Goal: Navigation & Orientation: Find specific page/section

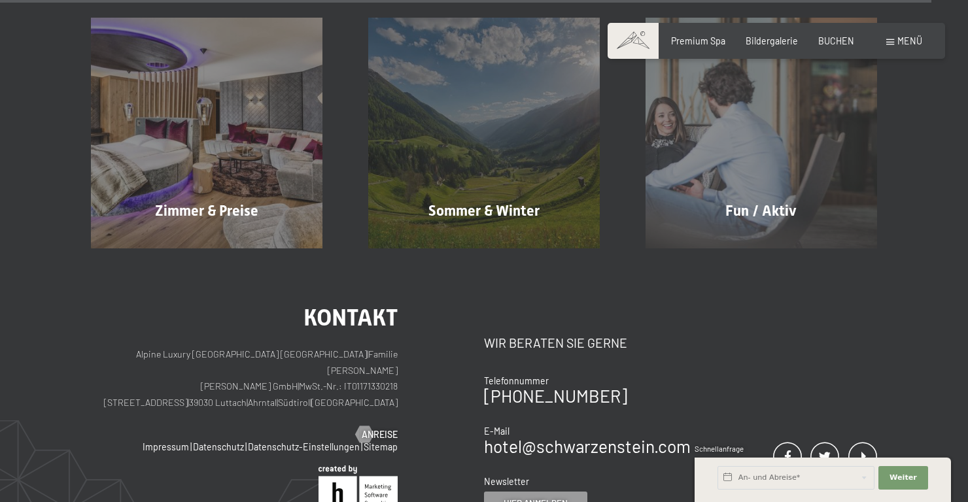
scroll to position [5506, 0]
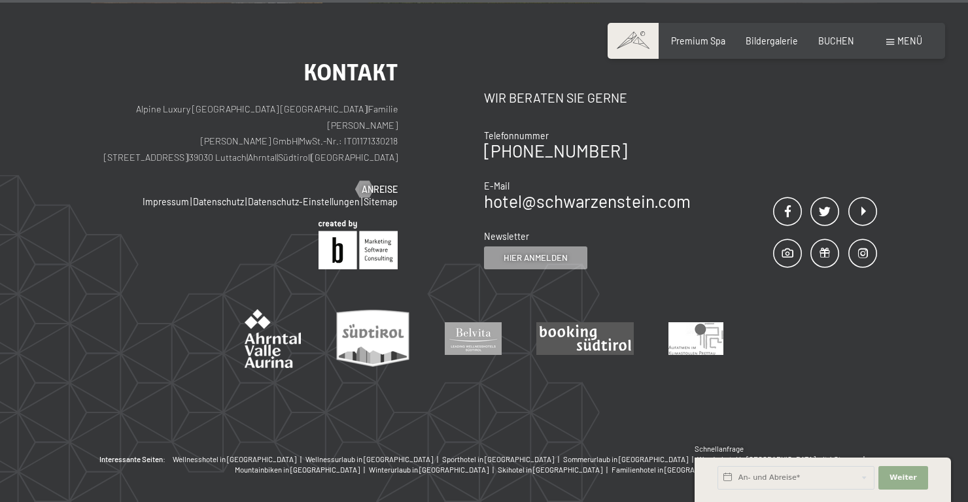
click at [918, 490] on button "Weiter Adressfelder ausblenden" at bounding box center [903, 478] width 50 height 24
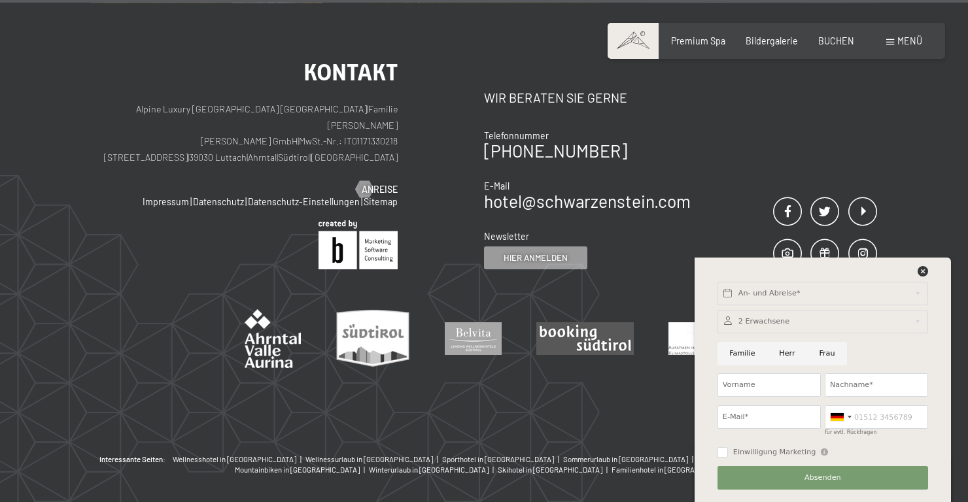
click at [886, 288] on div "Kontakt Alpine Luxury SPA Resort SCHWARZENSTEIN | Familie Zimmerhofer Otmar Zim…" at bounding box center [484, 228] width 968 height 451
click at [897, 282] on div "Kontakt Alpine Luxury SPA Resort SCHWARZENSTEIN | Familie Zimmerhofer Otmar Zim…" at bounding box center [484, 228] width 968 height 451
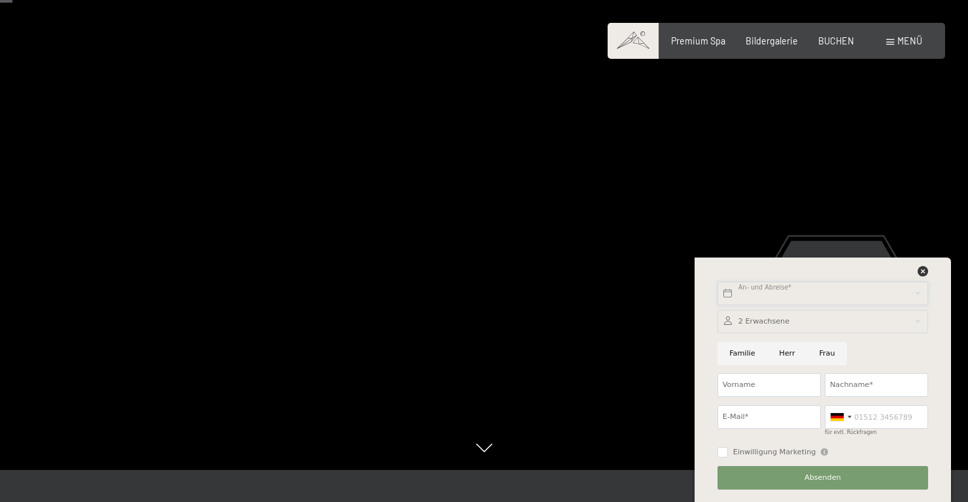
scroll to position [0, 0]
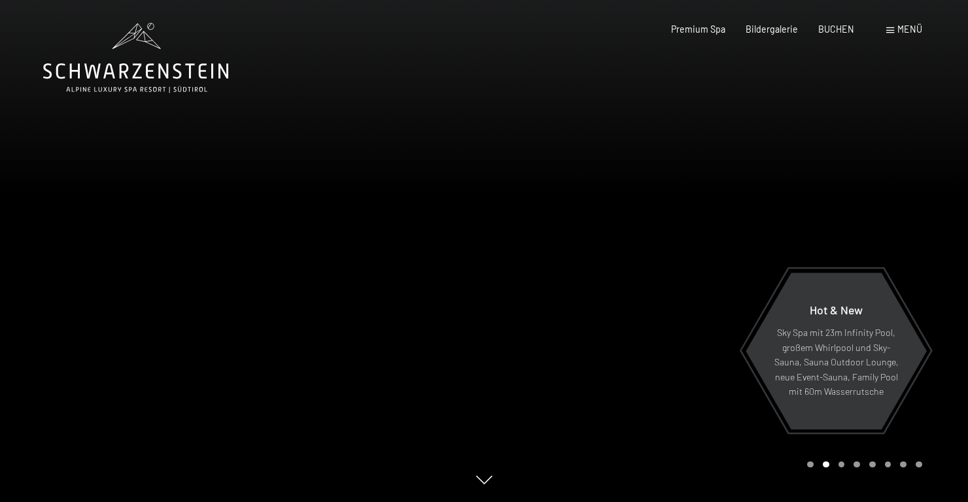
click at [907, 34] on span "Menü" at bounding box center [909, 29] width 25 height 11
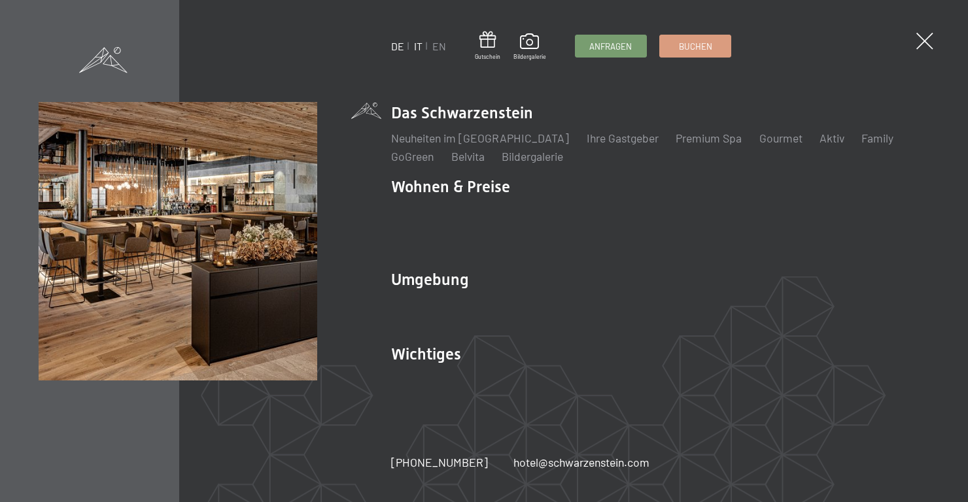
click at [421, 48] on link "IT" at bounding box center [418, 46] width 8 height 12
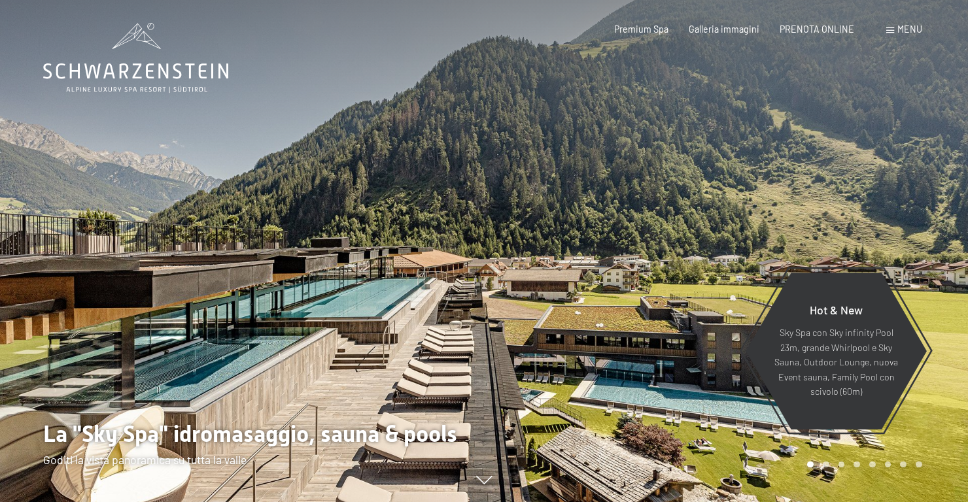
click at [890, 30] on span at bounding box center [890, 30] width 8 height 6
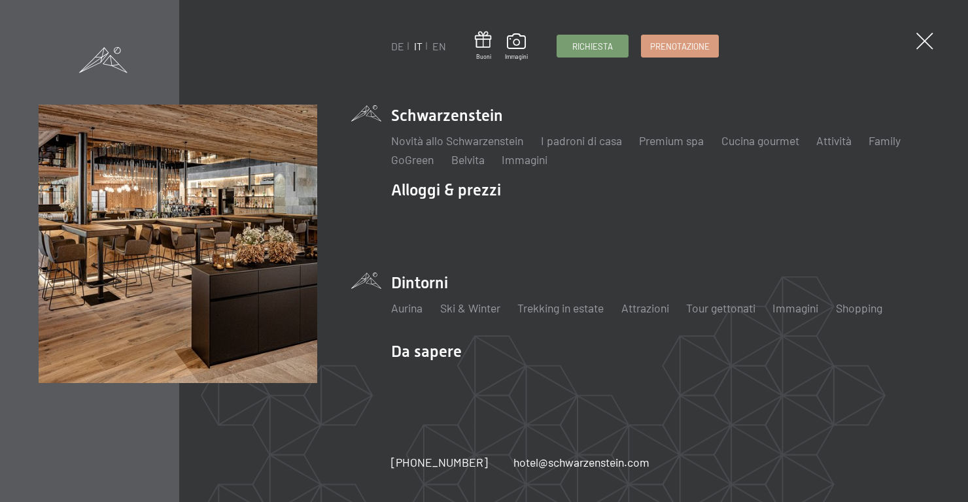
click at [435, 292] on li "Dintorni Aurina Ski & Winter Sci Scuola di sci Trekking in estate Escursioni Bi…" at bounding box center [659, 300] width 537 height 57
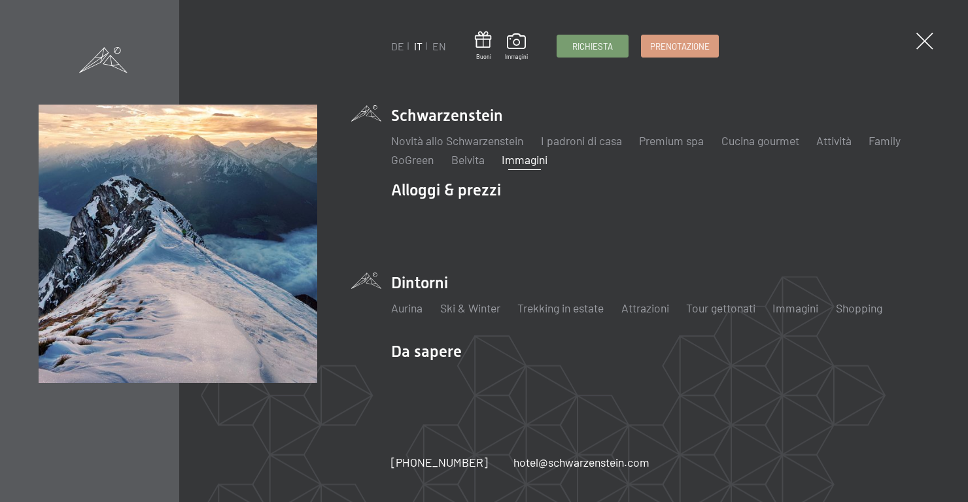
click at [516, 154] on link "Immagini" at bounding box center [524, 159] width 46 height 14
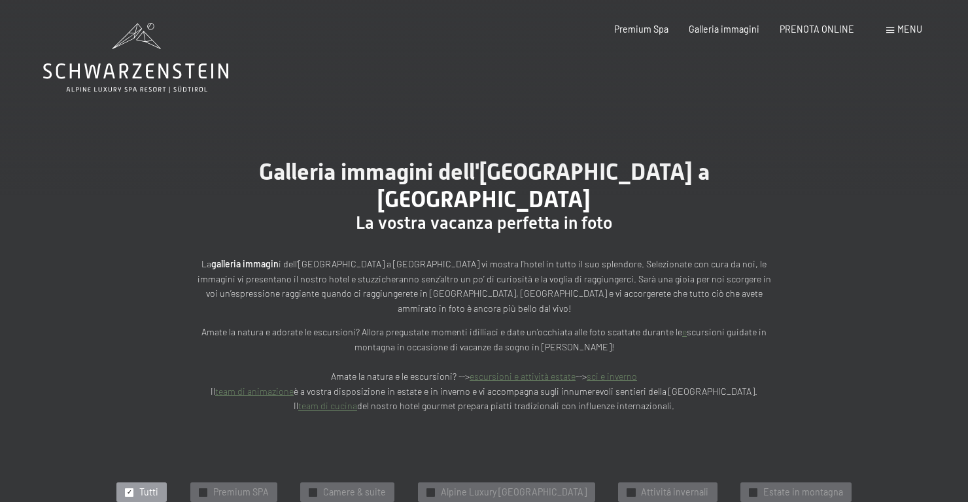
click at [916, 28] on span "Menu" at bounding box center [909, 29] width 25 height 11
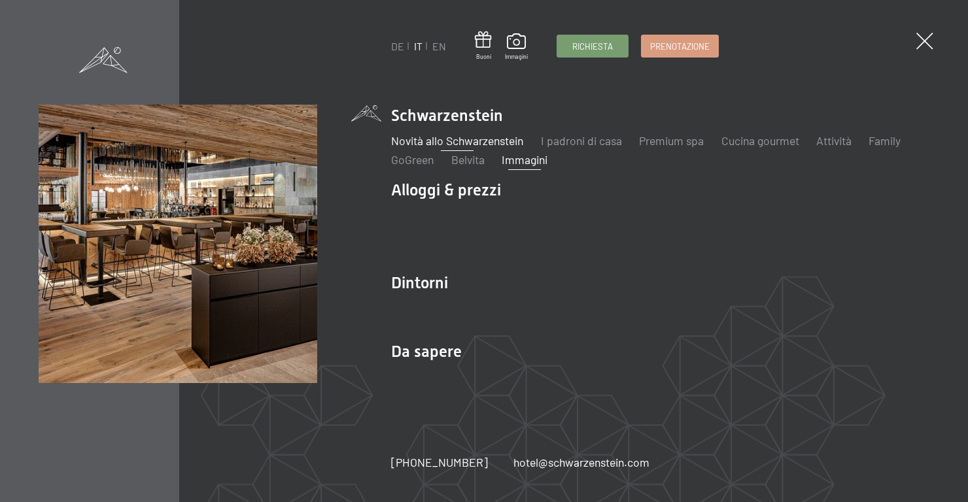
click at [489, 147] on link "Novità allo Schwarzenstein" at bounding box center [457, 140] width 132 height 14
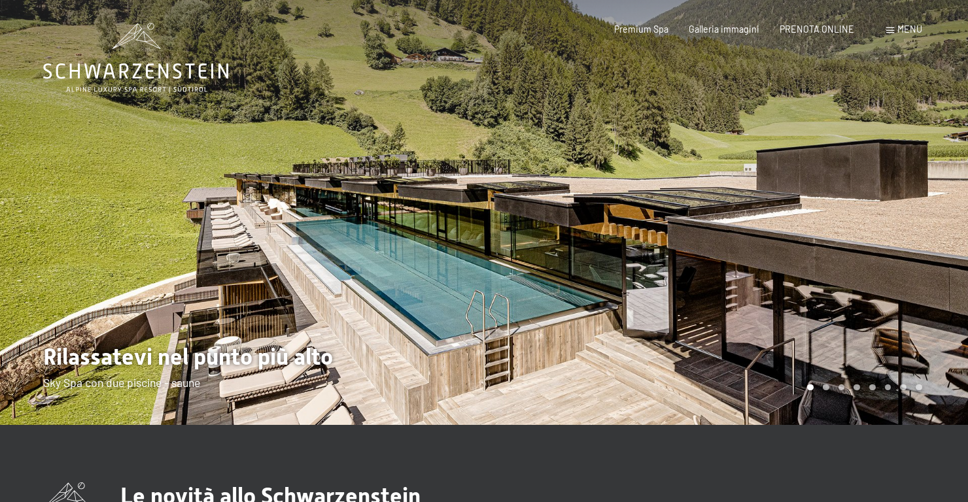
click at [904, 30] on span "Menu" at bounding box center [909, 29] width 25 height 11
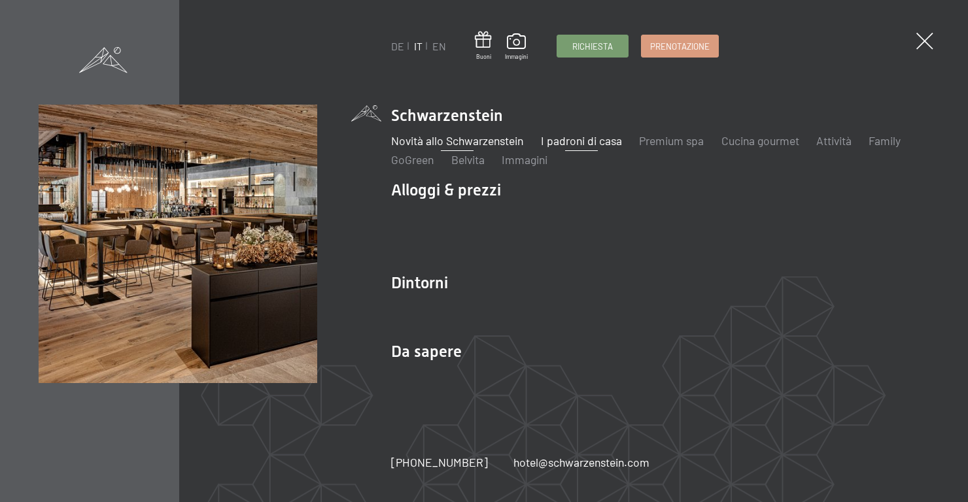
click at [602, 143] on link "I padroni di casa" at bounding box center [581, 140] width 81 height 14
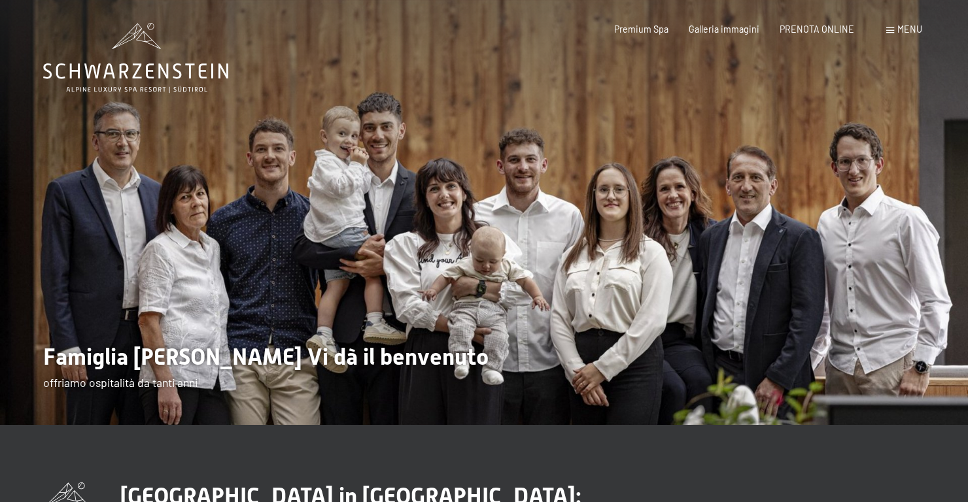
click at [900, 32] on span "Menu" at bounding box center [909, 29] width 25 height 11
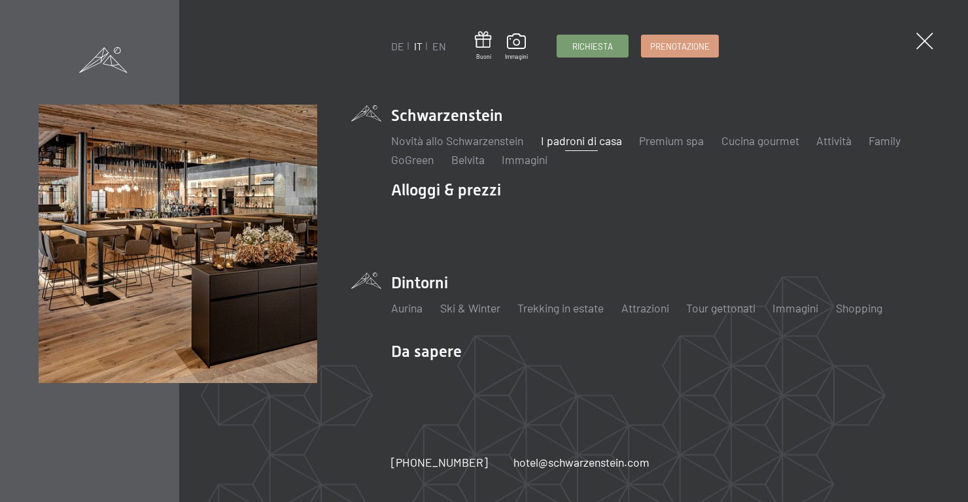
click at [397, 275] on li "Dintorni Aurina Ski & Winter Sci Scuola di sci Trekking in estate Escursioni Bi…" at bounding box center [659, 300] width 537 height 57
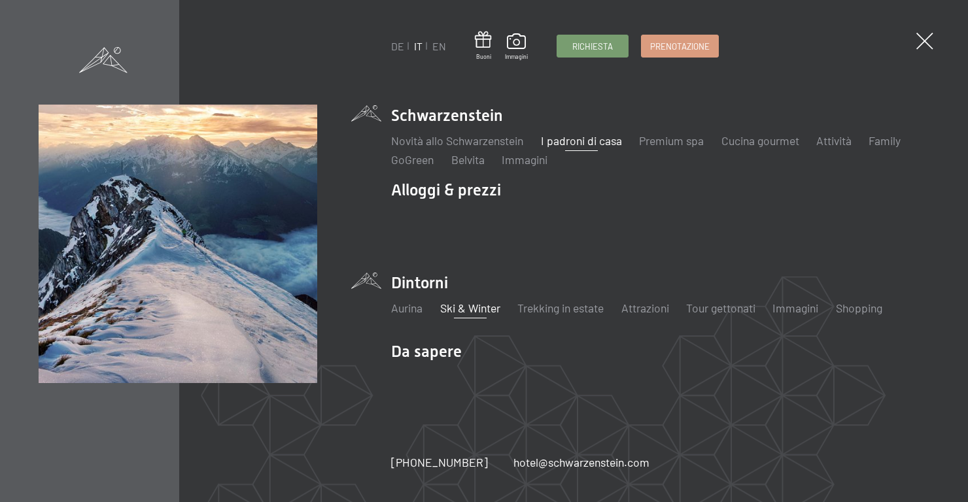
click at [469, 307] on link "Ski & Winter" at bounding box center [470, 308] width 60 height 14
click at [483, 306] on link "Ski & Winter" at bounding box center [470, 308] width 60 height 14
click at [495, 313] on link "Ski & Winter" at bounding box center [470, 308] width 60 height 14
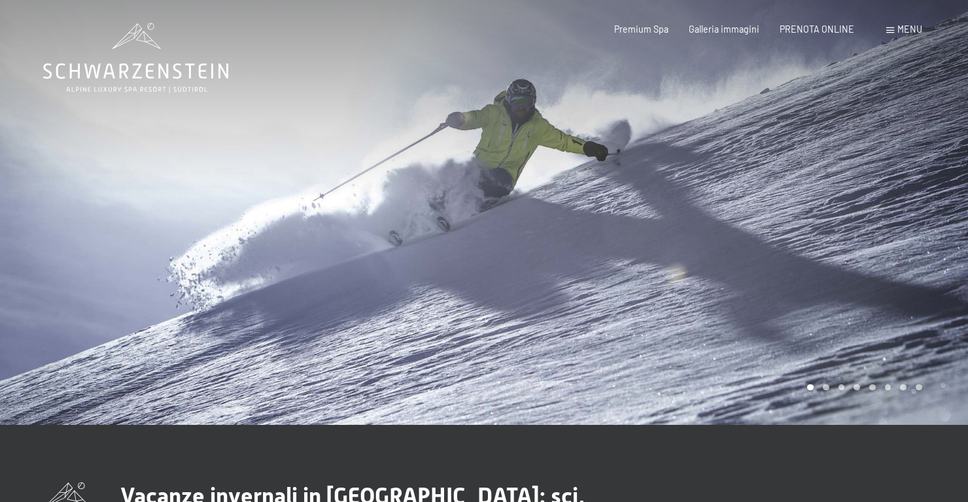
scroll to position [240, 0]
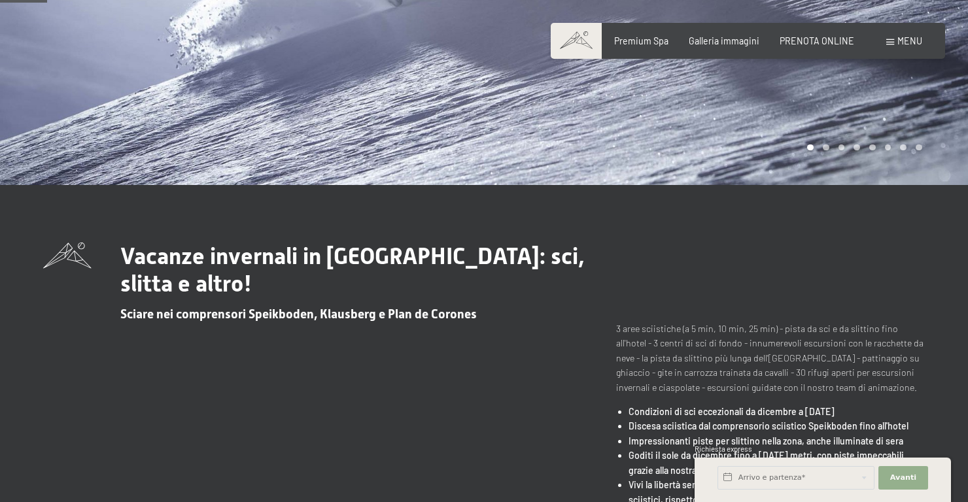
click at [921, 490] on button "Avanti Nascondere i campi dell'indirizzo" at bounding box center [903, 478] width 50 height 24
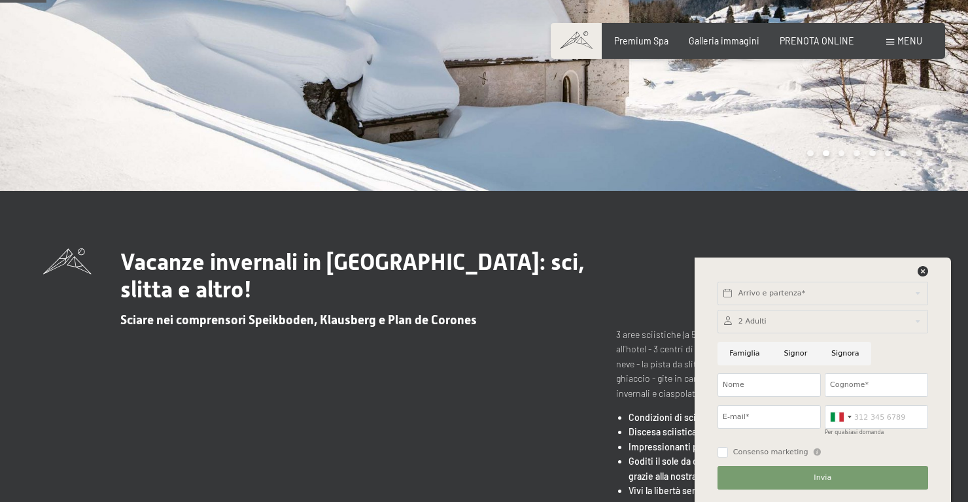
scroll to position [0, 0]
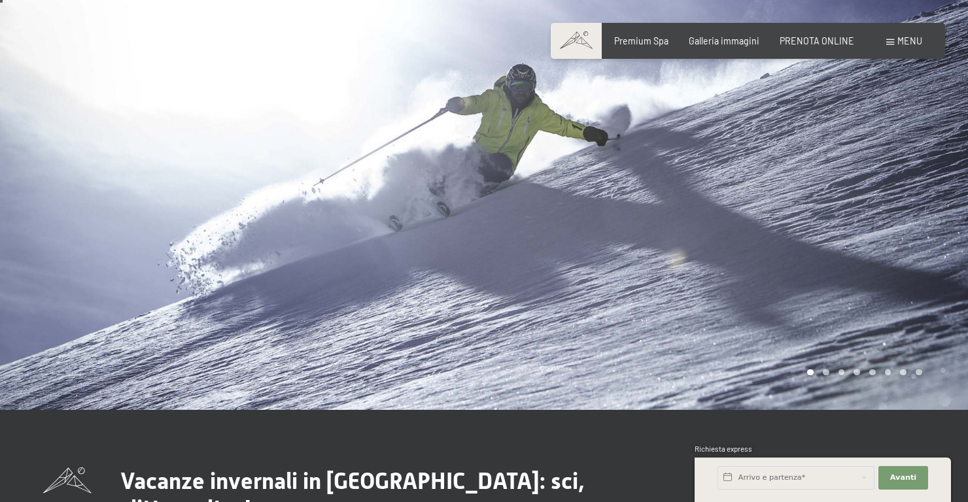
scroll to position [705, 0]
